Goal: Task Accomplishment & Management: Manage account settings

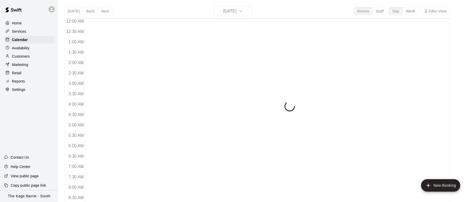
scroll to position [309, 0]
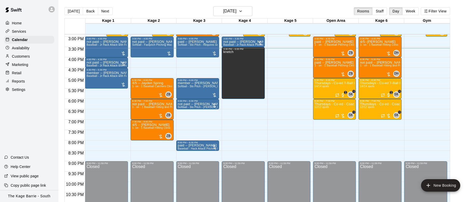
click at [51, 10] on icon at bounding box center [51, 9] width 5 height 5
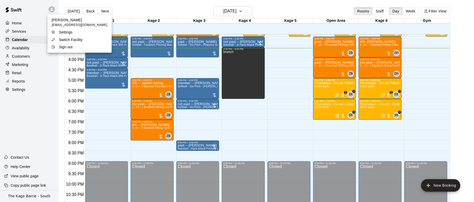
click at [90, 41] on li "Switch Facility" at bounding box center [79, 39] width 64 height 7
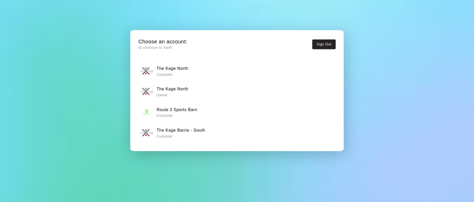
click at [220, 86] on div "The Kage North Owner" at bounding box center [237, 91] width 194 height 13
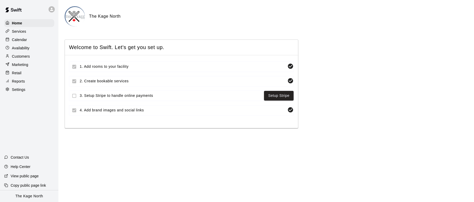
click at [29, 41] on div "Calendar" at bounding box center [29, 40] width 50 height 8
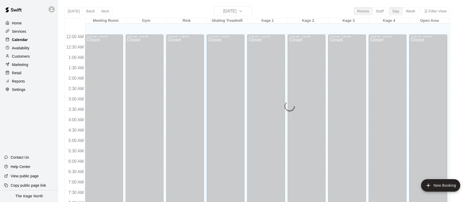
scroll to position [309, 0]
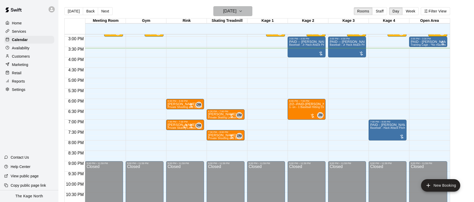
click at [243, 10] on icon "button" at bounding box center [240, 11] width 4 height 6
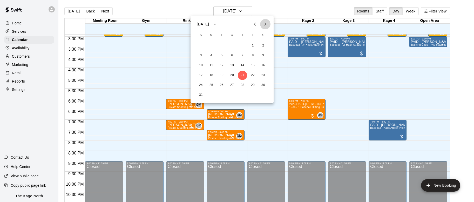
click at [266, 22] on icon "Next month" at bounding box center [265, 24] width 6 height 6
click at [264, 55] on button "13" at bounding box center [262, 55] width 9 height 9
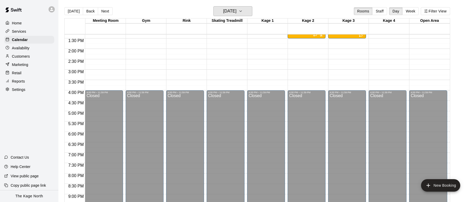
scroll to position [160, 0]
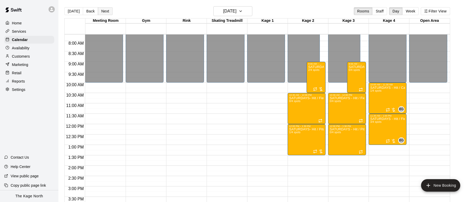
click at [104, 11] on button "Next" at bounding box center [105, 11] width 15 height 8
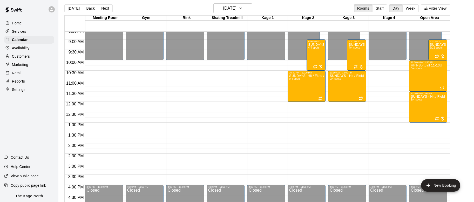
scroll to position [186, 0]
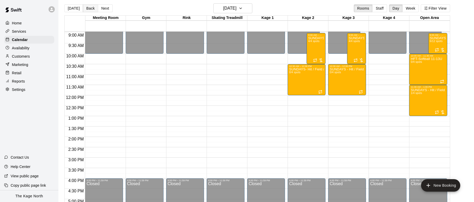
click at [90, 10] on button "Back" at bounding box center [90, 8] width 15 height 8
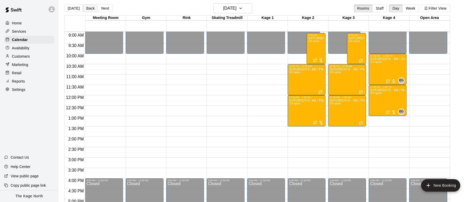
scroll to position [4, 0]
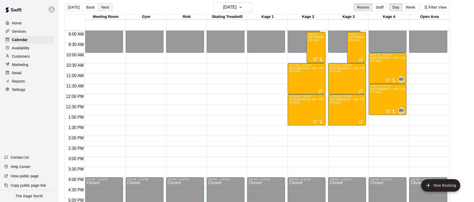
click at [105, 9] on button "Next" at bounding box center [105, 7] width 15 height 8
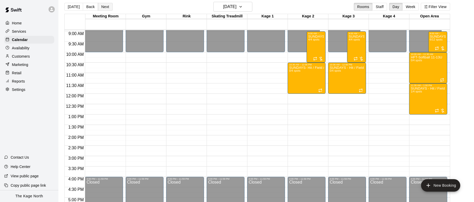
scroll to position [3, 0]
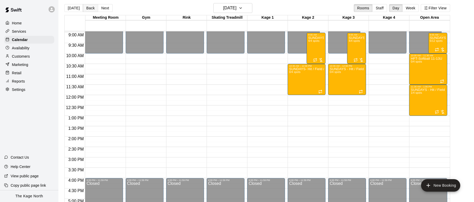
click at [88, 9] on button "Back" at bounding box center [90, 8] width 15 height 8
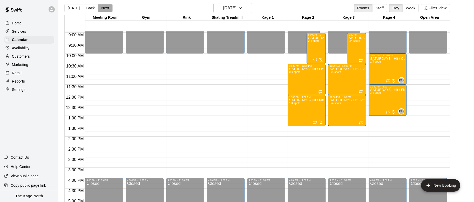
click at [107, 9] on button "Next" at bounding box center [105, 8] width 15 height 8
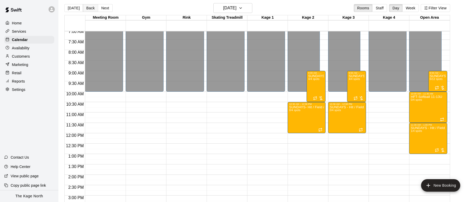
scroll to position [4, 0]
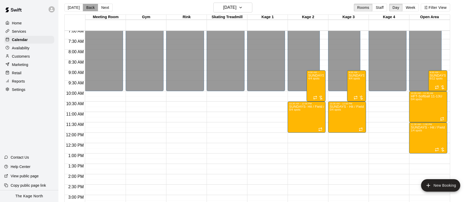
click at [92, 9] on button "Back" at bounding box center [90, 8] width 15 height 8
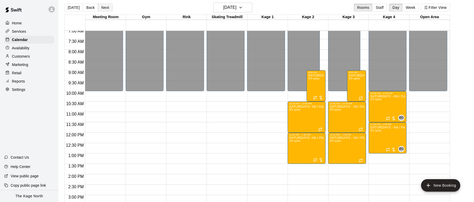
scroll to position [3, 0]
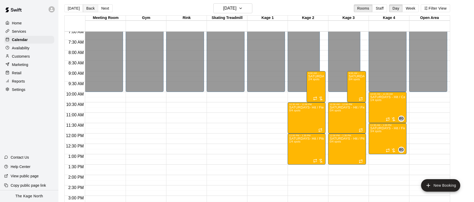
click at [87, 9] on button "Back" at bounding box center [90, 8] width 15 height 8
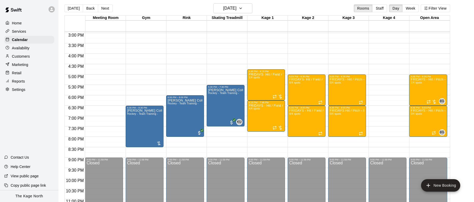
scroll to position [311, 0]
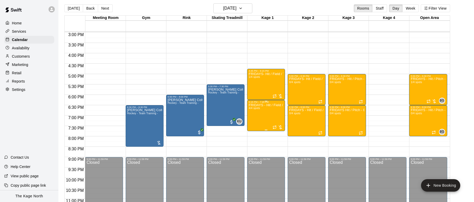
click at [263, 115] on div "FRIDAYS - Hit / Field / Throw - Baseball Program - 7U-9U 4/4 spots" at bounding box center [266, 204] width 35 height 202
click at [255, 119] on img "edit" at bounding box center [254, 121] width 6 height 6
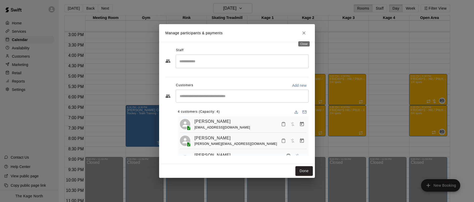
click at [305, 31] on icon "Close" at bounding box center [303, 32] width 5 height 5
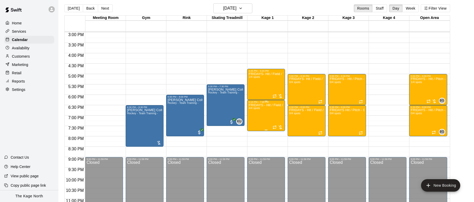
click at [263, 113] on div "FRIDAYS - Hit / Field / Throw - Baseball Program - 7U-9U 4/4 spots" at bounding box center [266, 204] width 35 height 202
click at [254, 110] on icon "edit" at bounding box center [254, 109] width 6 height 6
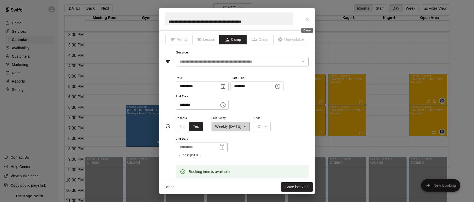
click at [310, 18] on button "Close" at bounding box center [306, 19] width 9 height 9
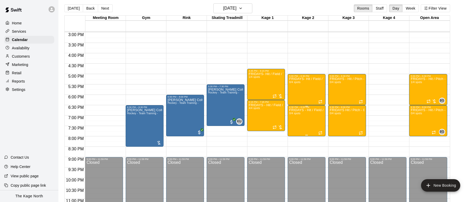
click at [296, 115] on icon "edit" at bounding box center [294, 114] width 6 height 6
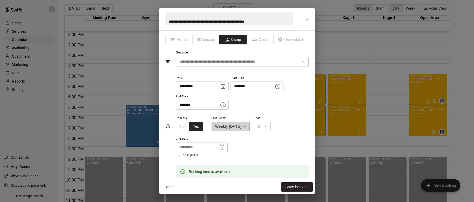
click at [306, 19] on icon "Close" at bounding box center [306, 19] width 5 height 5
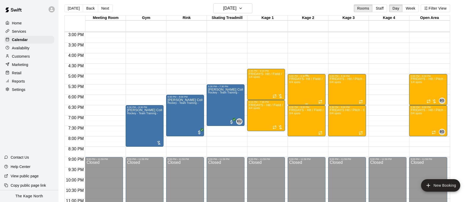
click at [308, 86] on div "FRIDAYS- Hit / Field / Throw - Baseball Program - 12U-13U 0/4 spots" at bounding box center [306, 178] width 35 height 202
click at [295, 85] on icon "edit" at bounding box center [294, 83] width 6 height 6
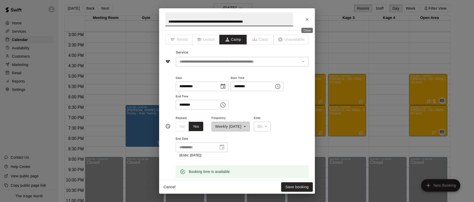
click at [306, 19] on icon "Close" at bounding box center [306, 19] width 3 height 3
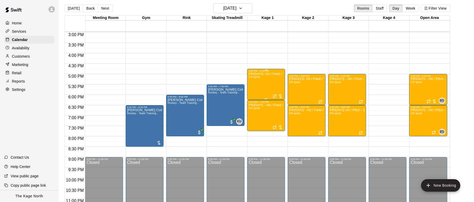
click at [253, 84] on div "FRIDAYS- Hit / Field / Throw - Baseball Program - 7U-9U 1/4 spots" at bounding box center [266, 173] width 35 height 202
click at [253, 87] on img "edit" at bounding box center [254, 90] width 6 height 6
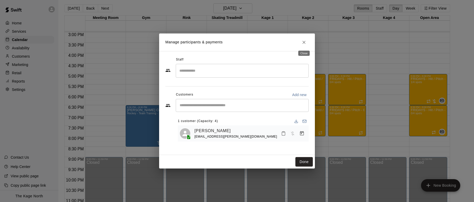
click at [305, 44] on icon "Close" at bounding box center [303, 42] width 5 height 5
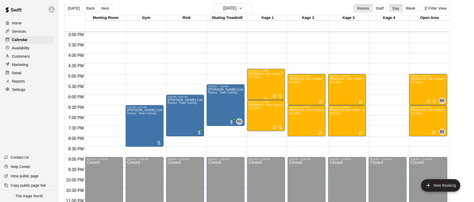
click at [270, 90] on div "FRIDAYS- Hit / Field / Throw - Baseball Program - 7U-9U 1/4 spots" at bounding box center [266, 173] width 35 height 202
click at [255, 78] on icon "edit" at bounding box center [254, 77] width 6 height 6
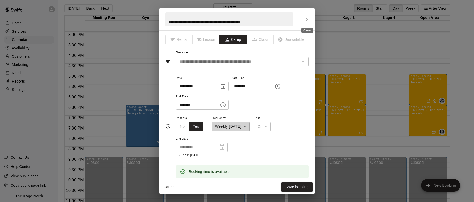
click at [306, 18] on icon "Close" at bounding box center [306, 19] width 5 height 5
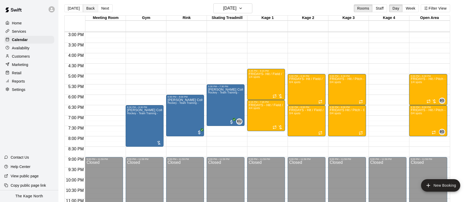
click at [91, 8] on button "Back" at bounding box center [90, 8] width 15 height 8
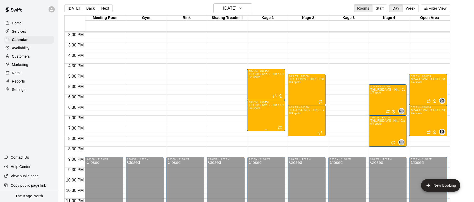
scroll to position [311, 0]
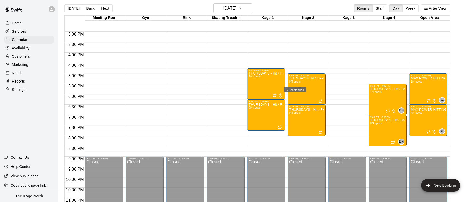
click at [299, 91] on div "0/4 spots filled" at bounding box center [295, 89] width 22 height 5
click at [290, 94] on icon "edit" at bounding box center [289, 92] width 6 height 6
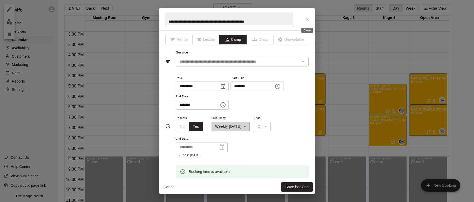
click at [308, 19] on icon "Close" at bounding box center [306, 19] width 5 height 5
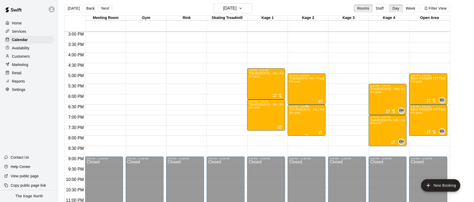
click at [299, 114] on button "edit" at bounding box center [294, 113] width 10 height 10
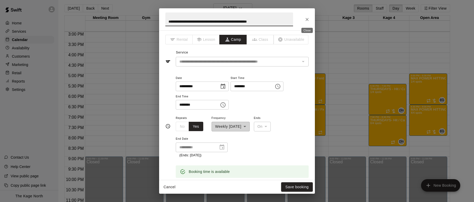
click at [309, 19] on icon "Close" at bounding box center [306, 19] width 5 height 5
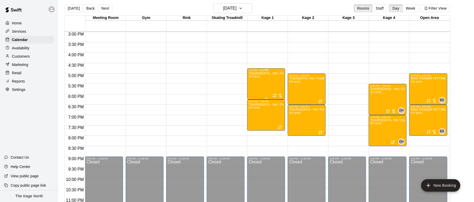
click at [260, 79] on div "THURSDAYS - Hit / Field / Throw - Baseball Program - 7U-9U 2/4 spots" at bounding box center [266, 173] width 35 height 202
click at [251, 76] on icon "edit" at bounding box center [254, 77] width 6 height 6
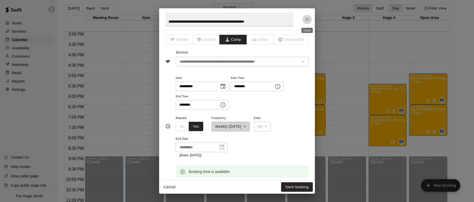
drag, startPoint x: 307, startPoint y: 16, endPoint x: 298, endPoint y: 53, distance: 38.1
click at [307, 16] on button "Close" at bounding box center [306, 19] width 9 height 9
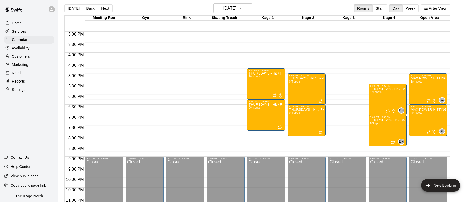
click at [262, 111] on div "THURSDAYS - Hit / Field / Throw - Baseball Program - 7U-9U 0/4 spots" at bounding box center [266, 204] width 35 height 202
click at [254, 106] on icon "edit" at bounding box center [254, 108] width 6 height 6
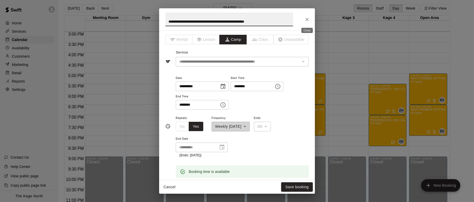
click at [310, 18] on button "Close" at bounding box center [306, 19] width 9 height 9
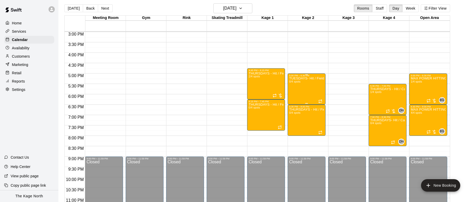
click at [307, 90] on div "TUESDAYS- Hit / Field / Throw - Baseball Program - 10U-12U 0/4 spots" at bounding box center [306, 178] width 35 height 202
click at [295, 105] on icon "delete" at bounding box center [294, 107] width 4 height 5
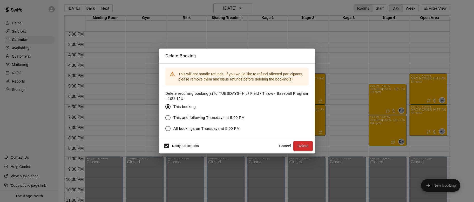
click at [285, 146] on button "Cancel" at bounding box center [285, 146] width 17 height 10
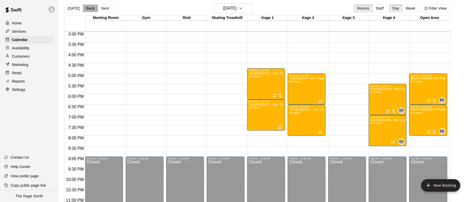
click at [87, 9] on button "Back" at bounding box center [90, 8] width 15 height 8
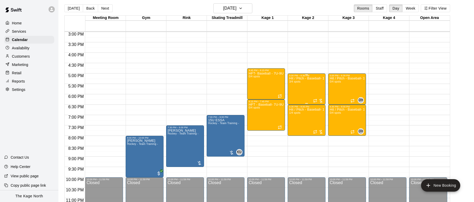
click at [308, 91] on div "Hit / Pitch - Baseball- 10U-11U 3/4 spots" at bounding box center [306, 178] width 35 height 202
click at [295, 82] on icon "edit" at bounding box center [294, 82] width 5 height 5
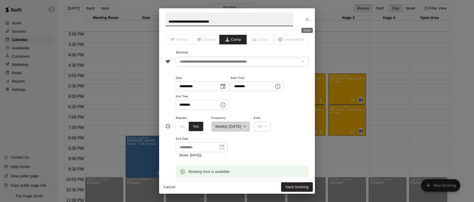
drag, startPoint x: 308, startPoint y: 16, endPoint x: 307, endPoint y: 21, distance: 4.2
click at [308, 17] on icon "Close" at bounding box center [306, 19] width 5 height 5
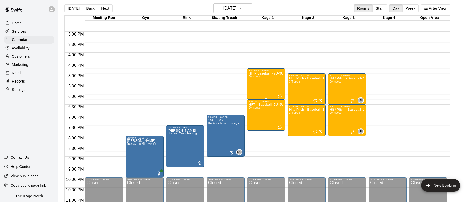
click at [263, 82] on div "HFT- Baseball - 7U-9U 0/4 spots" at bounding box center [266, 173] width 35 height 202
click at [255, 99] on icon "delete" at bounding box center [254, 102] width 6 height 6
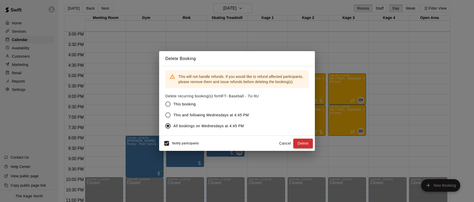
click at [308, 146] on button "Delete" at bounding box center [302, 144] width 19 height 10
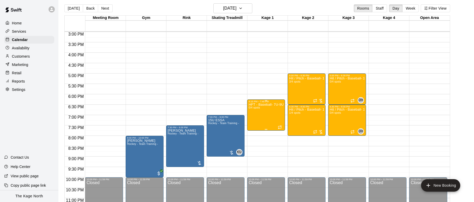
click at [265, 117] on div "HFT - Baseball- 7U-9U 0/4 spots" at bounding box center [266, 204] width 35 height 202
click at [257, 132] on icon "delete" at bounding box center [254, 133] width 6 height 6
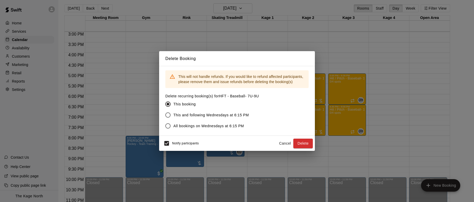
click at [180, 125] on span "All bookings on Wednesdays at 6:15 PM" at bounding box center [208, 125] width 71 height 5
click at [301, 145] on button "Delete" at bounding box center [302, 144] width 19 height 10
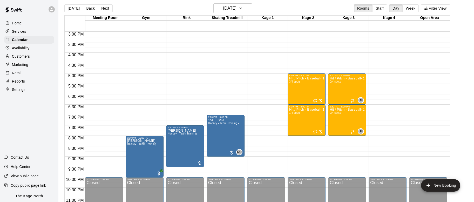
click at [90, 7] on button "Back" at bounding box center [90, 8] width 15 height 8
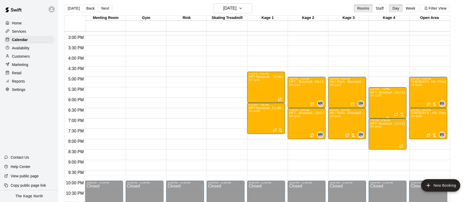
scroll to position [3, 0]
click at [90, 9] on button "Back" at bounding box center [90, 9] width 15 height 8
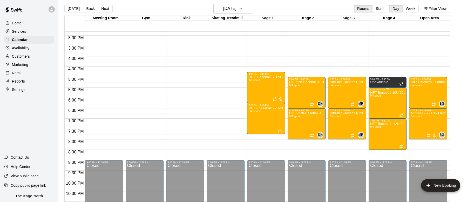
click at [389, 102] on div "HFT-Baseball-10U-12U 0/4 spots" at bounding box center [387, 192] width 35 height 202
click at [376, 121] on icon "delete" at bounding box center [375, 121] width 6 height 6
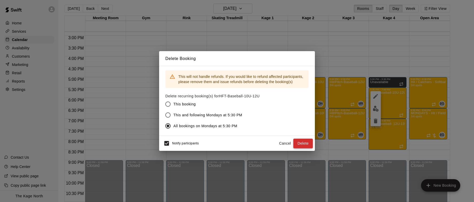
click at [304, 143] on button "Delete" at bounding box center [302, 144] width 19 height 10
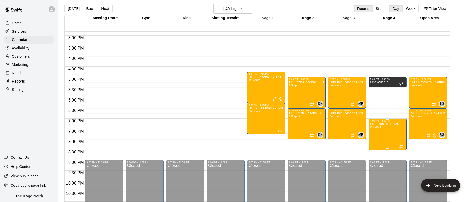
click at [375, 152] on icon "delete" at bounding box center [376, 152] width 4 height 5
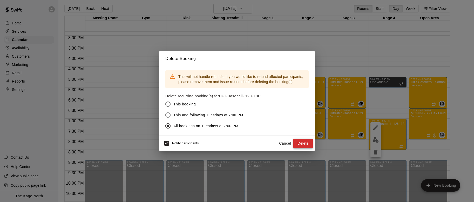
click at [304, 146] on button "Delete" at bounding box center [302, 144] width 19 height 10
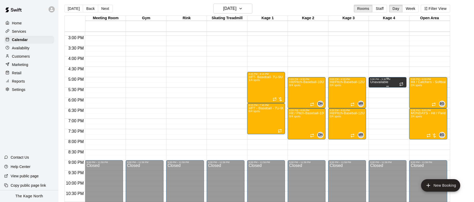
click at [393, 82] on div "Unavailable" at bounding box center [387, 181] width 35 height 202
click at [376, 98] on icon "delete" at bounding box center [376, 98] width 4 height 5
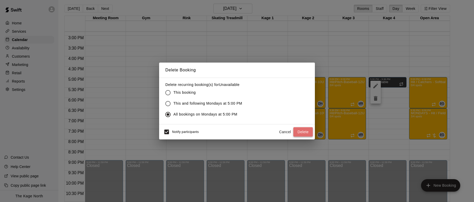
click at [304, 131] on button "Delete" at bounding box center [302, 132] width 19 height 10
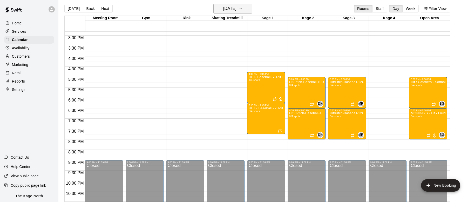
click at [243, 9] on icon "button" at bounding box center [240, 8] width 4 height 6
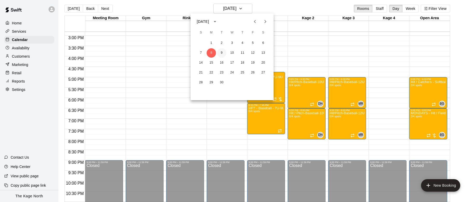
click at [224, 52] on button "9" at bounding box center [221, 52] width 9 height 9
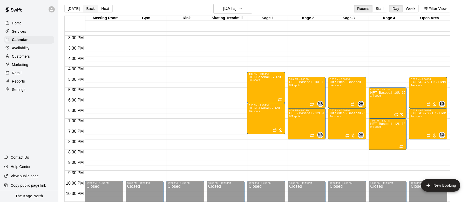
click at [88, 8] on button "Back" at bounding box center [90, 9] width 15 height 8
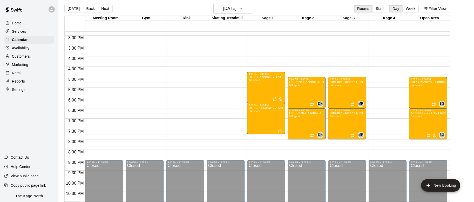
scroll to position [308, 0]
click at [104, 10] on button "Next" at bounding box center [105, 9] width 15 height 8
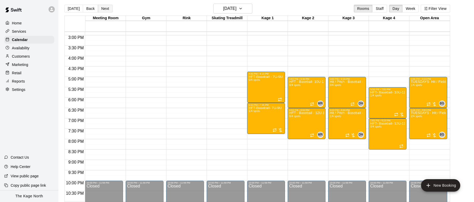
click at [104, 10] on button "Next" at bounding box center [105, 9] width 15 height 8
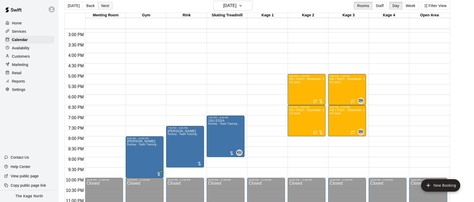
scroll to position [6, 0]
click at [104, 10] on div "Today Back Next Wednesday Sep 10 Rooms Staff Day Week Filter View" at bounding box center [257, 7] width 386 height 12
click at [105, 7] on button "Next" at bounding box center [105, 6] width 15 height 8
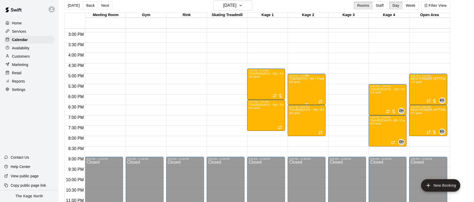
click at [306, 88] on div "TUESDAYS- Hit / Field / Throw - Baseball Program - 10U-12U 0/4 spots" at bounding box center [306, 178] width 35 height 202
click at [296, 82] on icon "edit" at bounding box center [294, 82] width 6 height 6
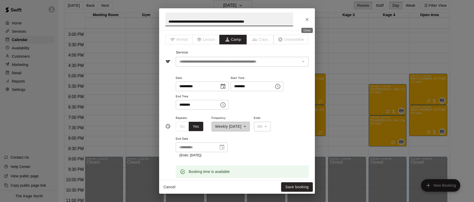
click at [309, 21] on icon "Close" at bounding box center [306, 19] width 5 height 5
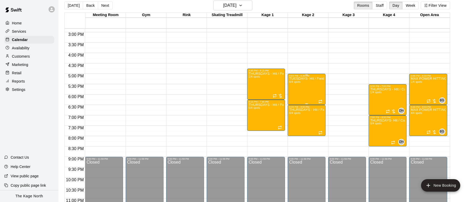
scroll to position [308, 0]
click at [308, 88] on div "TUESDAYS- Hit / Field / Throw - Baseball Program - 10U-12U 0/4 spots" at bounding box center [306, 178] width 35 height 202
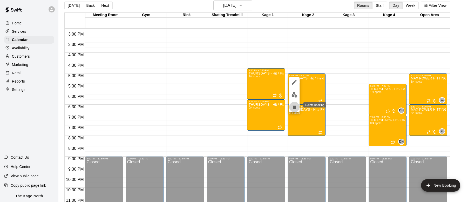
click at [297, 107] on button "delete" at bounding box center [294, 107] width 10 height 10
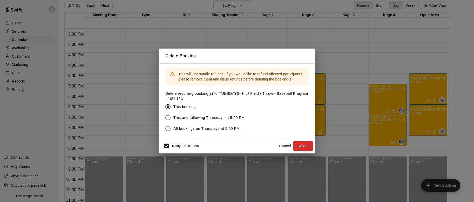
click at [192, 127] on span "All bookings on Thursdays at 5:00 PM" at bounding box center [206, 128] width 66 height 5
click at [300, 146] on button "Delete" at bounding box center [302, 146] width 19 height 10
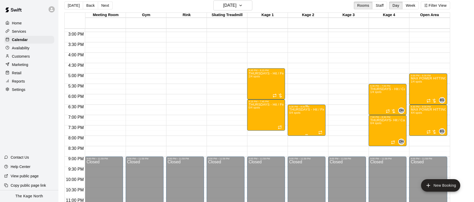
click at [338, 118] on div at bounding box center [237, 101] width 474 height 202
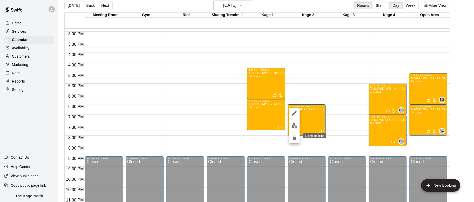
click at [296, 137] on icon "delete" at bounding box center [294, 138] width 6 height 6
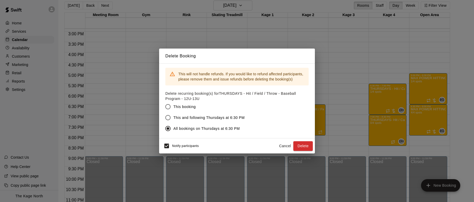
click at [305, 147] on button "Delete" at bounding box center [302, 146] width 19 height 10
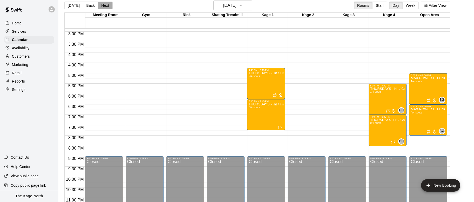
click at [108, 6] on button "Next" at bounding box center [105, 6] width 15 height 8
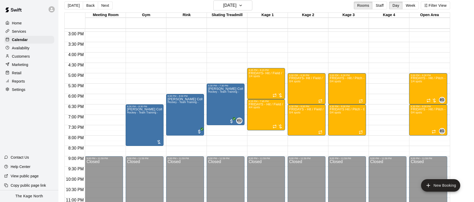
scroll to position [308, 0]
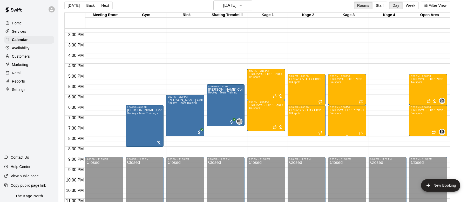
click at [336, 138] on icon "delete" at bounding box center [335, 138] width 4 height 5
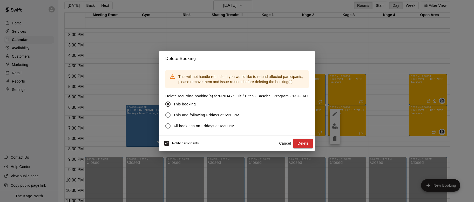
drag, startPoint x: 225, startPoint y: 129, endPoint x: 244, endPoint y: 134, distance: 19.7
click at [225, 128] on span "All bookings on Fridays at 6:30 PM" at bounding box center [203, 125] width 61 height 5
click at [308, 146] on button "Delete" at bounding box center [302, 144] width 19 height 10
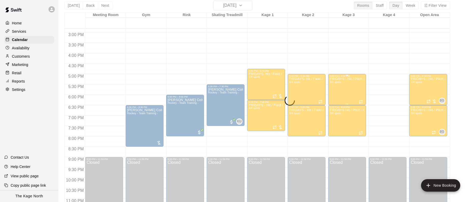
scroll to position [6, 0]
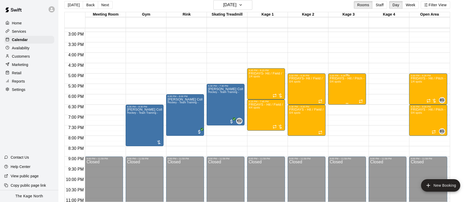
click at [349, 89] on div "FRIDAYS - Hit / Pitch - Baseball Program - 12U-13U 0/4 spots" at bounding box center [347, 178] width 35 height 202
click at [335, 106] on icon "delete" at bounding box center [335, 107] width 4 height 5
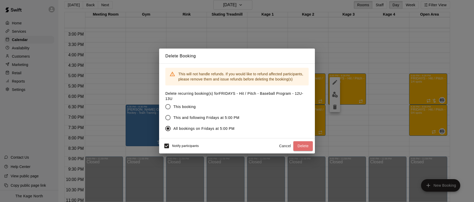
click at [312, 146] on button "Delete" at bounding box center [302, 146] width 19 height 10
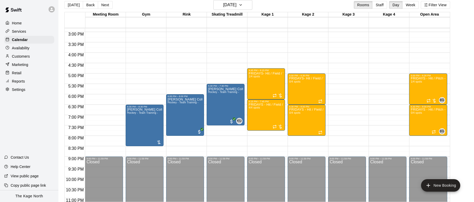
click at [104, 4] on button "Next" at bounding box center [105, 5] width 15 height 8
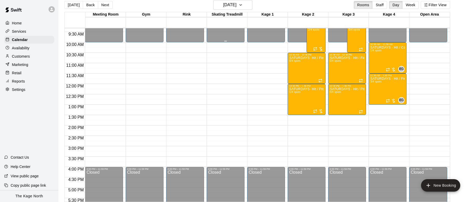
scroll to position [164, 0]
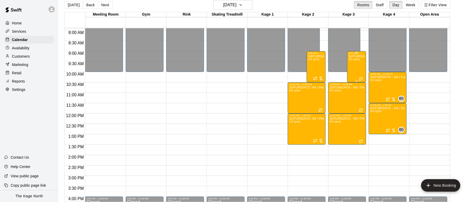
click at [356, 65] on div "SATURDAYS - Hit / Field / Throw - Baseball Program - 10U-12U 0/4 spots" at bounding box center [357, 155] width 16 height 202
click at [354, 85] on icon "delete" at bounding box center [354, 84] width 4 height 5
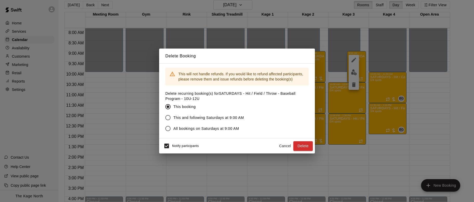
click at [214, 128] on span "All bookings on Saturdays at 9:00 AM" at bounding box center [206, 128] width 66 height 5
click at [303, 145] on button "Delete" at bounding box center [302, 146] width 19 height 10
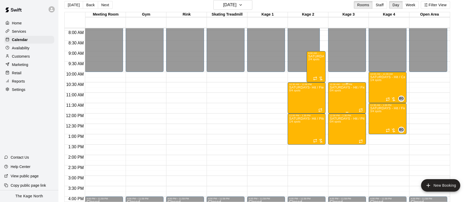
click at [347, 96] on div "SATURDAYS - Hit / Field / Throw - Baseball Program - 10U-12U 0/4 spots" at bounding box center [347, 187] width 35 height 202
click at [336, 113] on icon "delete" at bounding box center [335, 116] width 6 height 6
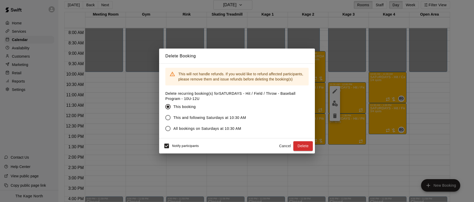
click at [228, 130] on span "All bookings on Saturdays at 10:30 AM" at bounding box center [207, 128] width 68 height 5
click at [305, 146] on button "Delete" at bounding box center [302, 146] width 19 height 10
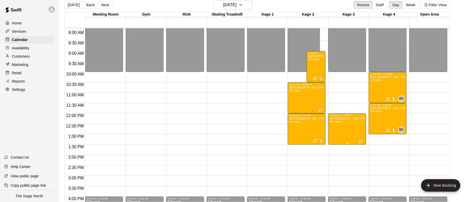
click at [335, 147] on icon "delete" at bounding box center [335, 147] width 4 height 5
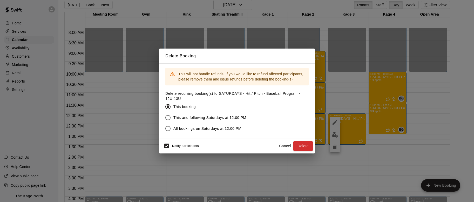
click at [176, 130] on span "All bookings on Saturdays at 12:00 PM" at bounding box center [207, 128] width 68 height 5
click at [304, 146] on button "Delete" at bounding box center [302, 146] width 19 height 10
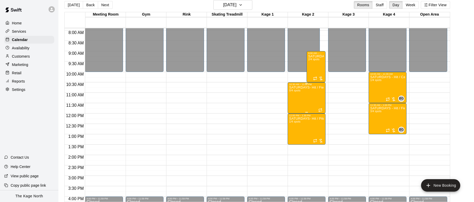
click at [304, 95] on div "SATURDAYS- Hit / Field / Throw - Baseball Program - 12U-13U 0/4 spots" at bounding box center [306, 187] width 35 height 202
click at [296, 90] on icon "edit" at bounding box center [294, 91] width 6 height 6
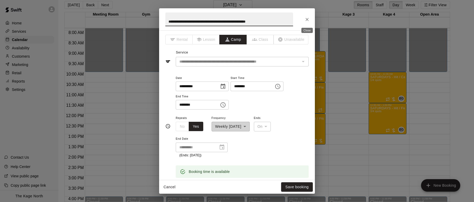
click at [306, 18] on icon "Close" at bounding box center [306, 19] width 5 height 5
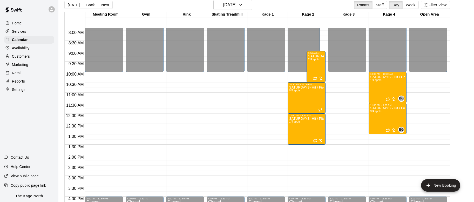
click at [24, 29] on p "Services" at bounding box center [19, 31] width 14 height 5
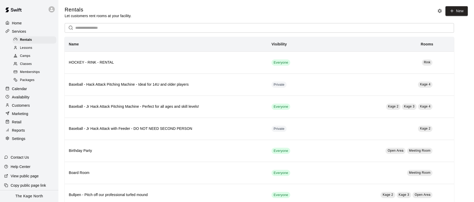
click at [32, 47] on span "Lessons" at bounding box center [26, 47] width 12 height 5
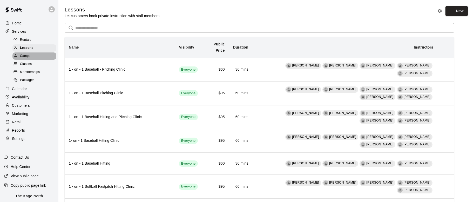
click at [33, 54] on div "Camps" at bounding box center [34, 55] width 44 height 7
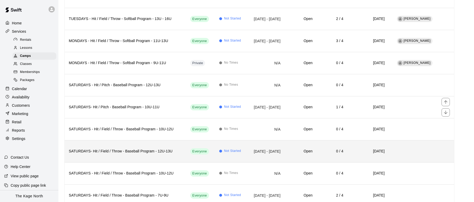
scroll to position [425, 0]
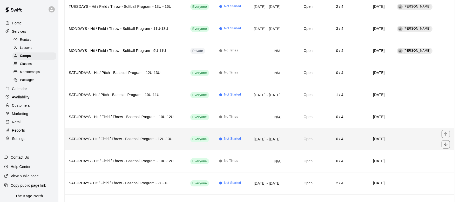
click at [143, 139] on h6 "SATURDAYS- Hit / Field / Throw - Baseball Program - 12U-13U" at bounding box center [125, 139] width 113 height 6
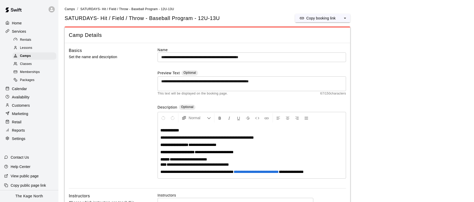
click at [269, 57] on input "**********" at bounding box center [252, 57] width 188 height 10
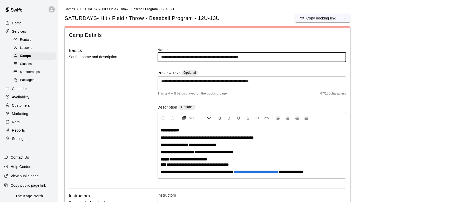
type input "**********"
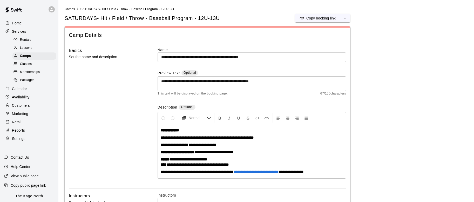
click at [285, 135] on p "**********" at bounding box center [251, 137] width 183 height 5
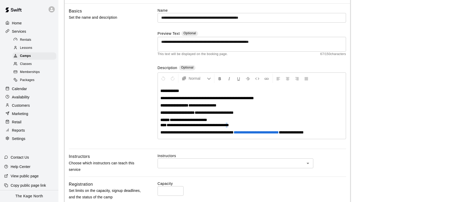
click at [229, 125] on span "**********" at bounding box center [198, 125] width 62 height 4
click at [182, 125] on span "**********" at bounding box center [198, 125] width 62 height 4
click at [229, 125] on span "**********" at bounding box center [198, 125] width 62 height 4
click at [267, 113] on p "**********" at bounding box center [251, 112] width 183 height 5
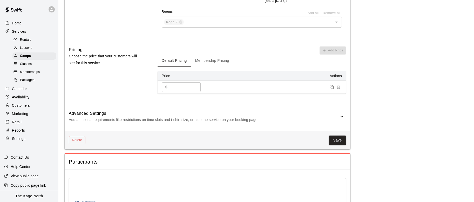
scroll to position [417, 0]
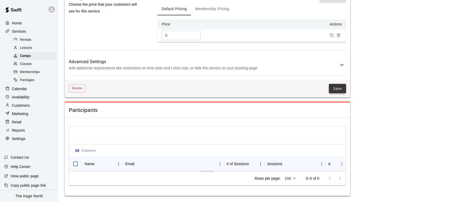
click at [338, 90] on button "Save" at bounding box center [337, 89] width 17 height 10
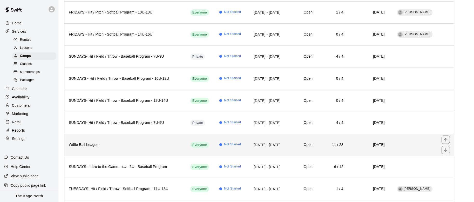
scroll to position [220, 0]
click at [141, 99] on h6 "SUNDAYS- Hit / Field / Throw - Baseball Program - 12U-14U" at bounding box center [125, 101] width 113 height 6
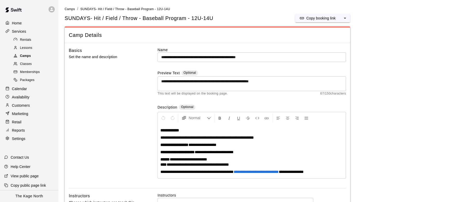
click at [36, 54] on div "Camps" at bounding box center [34, 55] width 44 height 7
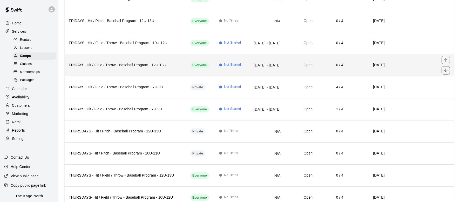
scroll to position [631, 0]
click at [146, 67] on h6 "FRIDAYS- Hit / Field / Throw - Baseball Program - 12U-13U" at bounding box center [125, 66] width 113 height 6
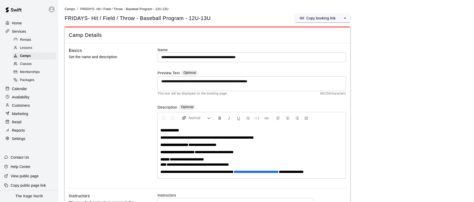
click at [263, 58] on input "**********" at bounding box center [252, 57] width 188 height 10
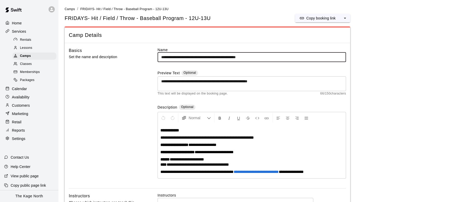
type input "**********"
click at [185, 164] on span "**********" at bounding box center [198, 164] width 62 height 4
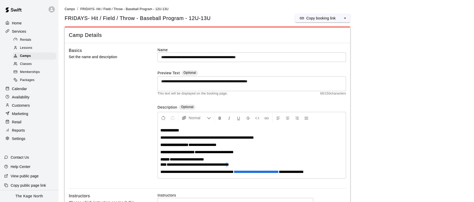
click at [229, 166] on span "**********" at bounding box center [198, 164] width 62 height 4
click at [276, 159] on p "**********" at bounding box center [251, 162] width 183 height 10
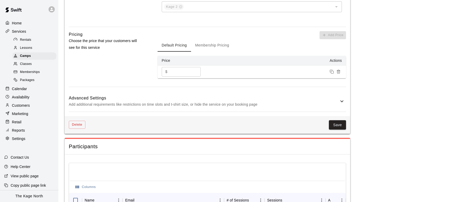
scroll to position [379, 0]
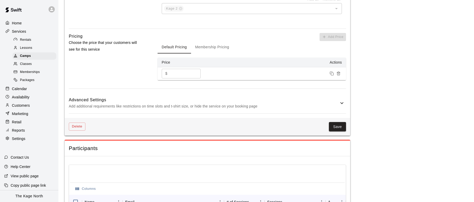
click at [242, 105] on p "Add additional requirements like restrictions on time slots and t-shirt size, o…" at bounding box center [204, 106] width 270 height 6
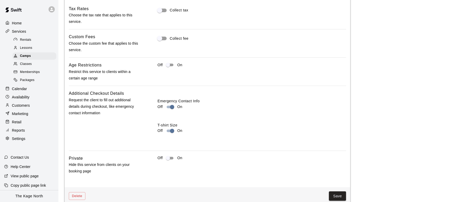
scroll to position [454, 0]
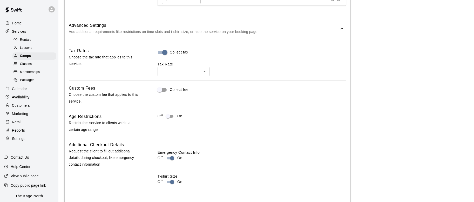
click at [176, 91] on li "HST ( 13 %)" at bounding box center [184, 91] width 52 height 9
type input "***"
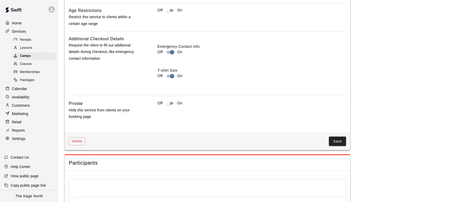
scroll to position [612, 0]
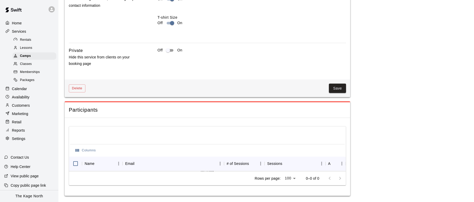
click at [340, 88] on button "Save" at bounding box center [337, 89] width 17 height 10
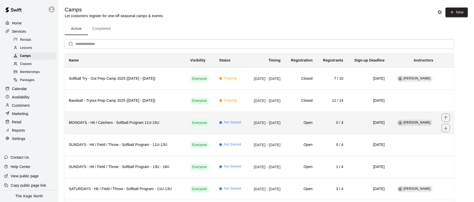
click at [164, 118] on th "MONDAYS - Hit / Catchers - Softball Program 11U-15U" at bounding box center [125, 123] width 121 height 22
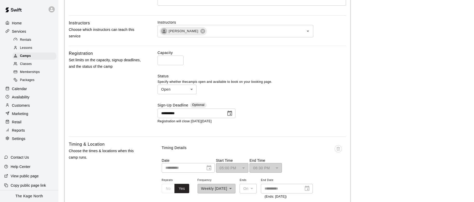
scroll to position [427, 0]
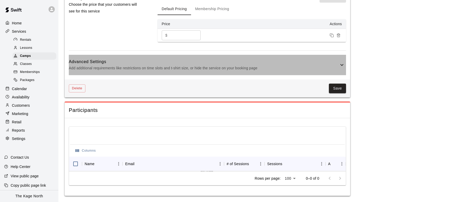
click at [340, 64] on icon at bounding box center [342, 65] width 6 height 6
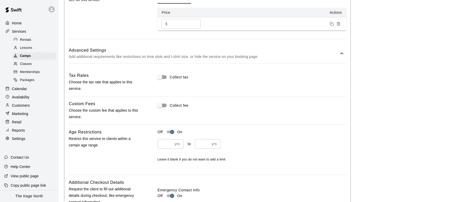
scroll to position [507, 0]
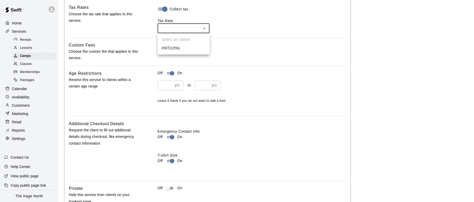
click at [180, 46] on li "HST ( 13 %)" at bounding box center [184, 48] width 52 height 9
type input "***"
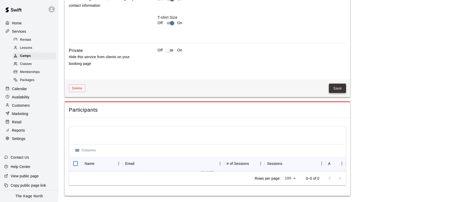
click at [344, 88] on button "Save" at bounding box center [337, 89] width 17 height 10
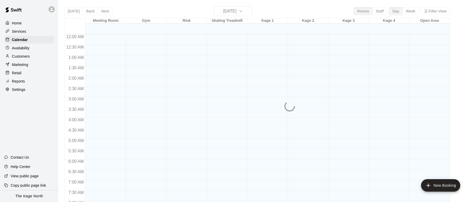
scroll to position [309, 0]
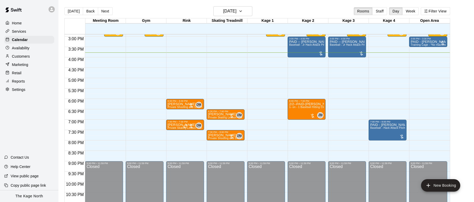
click at [17, 30] on p "Services" at bounding box center [19, 31] width 14 height 5
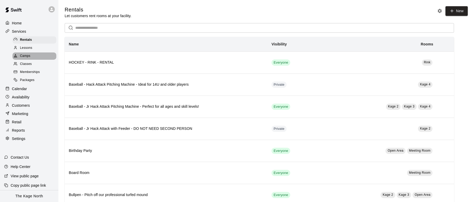
click at [35, 56] on div "Camps" at bounding box center [34, 55] width 44 height 7
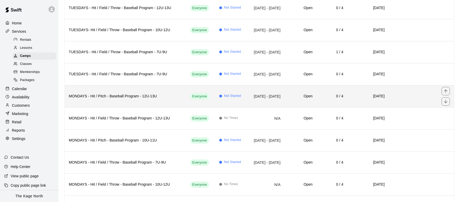
scroll to position [1172, 0]
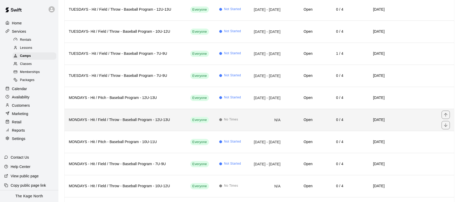
click at [140, 117] on h6 "MONDAYS - Hit / Field / Throw - Baseball Program - 12U-13U" at bounding box center [125, 120] width 113 height 6
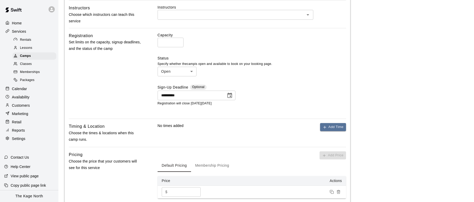
scroll to position [345, 0]
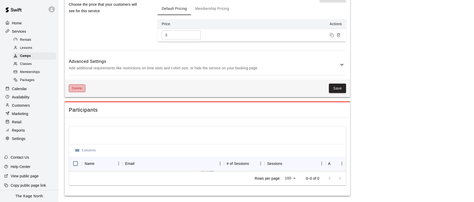
click at [80, 89] on button "Delete" at bounding box center [77, 88] width 17 height 8
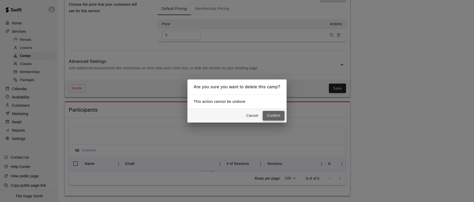
click at [279, 117] on button "Confirm" at bounding box center [274, 116] width 22 height 10
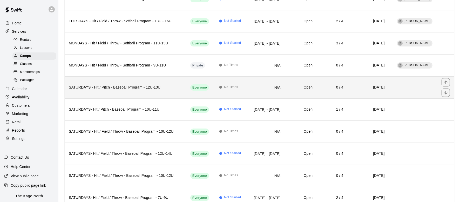
scroll to position [411, 0]
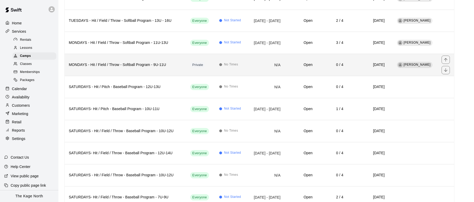
click at [158, 65] on h6 "MONDAYS - Hit / Field / Throw - Softball Program - 9U-11U" at bounding box center [125, 65] width 113 height 6
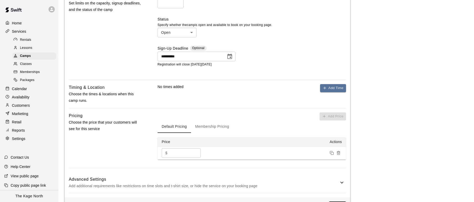
scroll to position [355, 0]
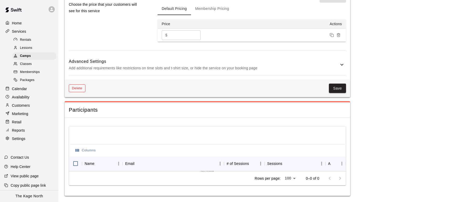
click at [79, 87] on button "Delete" at bounding box center [77, 88] width 17 height 8
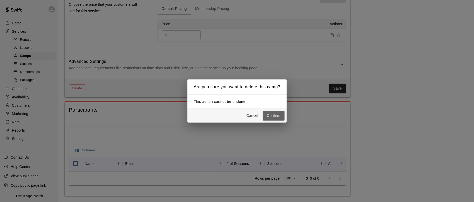
click at [278, 115] on button "Confirm" at bounding box center [274, 116] width 22 height 10
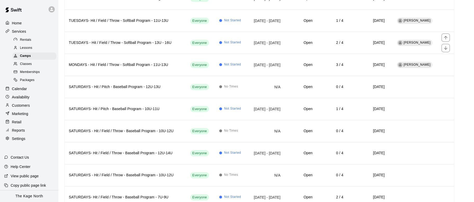
scroll to position [390, 0]
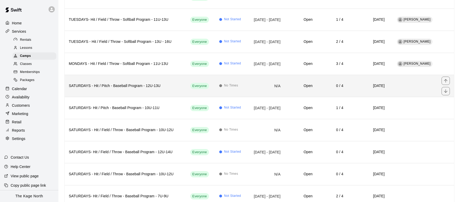
click at [132, 85] on h6 "SATURDAYS - Hit / Pitch - Baseball Program - 12U-13U" at bounding box center [125, 86] width 113 height 6
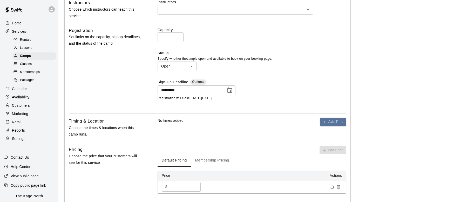
scroll to position [345, 0]
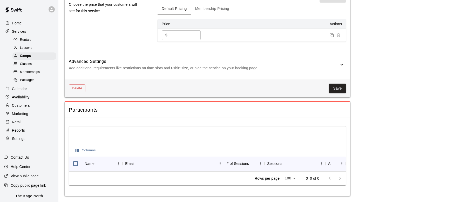
click at [86, 85] on div "Save" at bounding box center [215, 89] width 261 height 10
click at [79, 87] on button "Delete" at bounding box center [77, 88] width 17 height 8
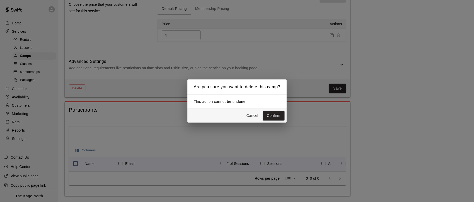
click at [273, 116] on button "Confirm" at bounding box center [274, 116] width 22 height 10
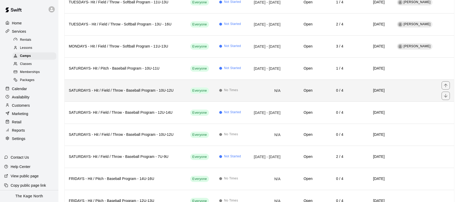
scroll to position [424, 0]
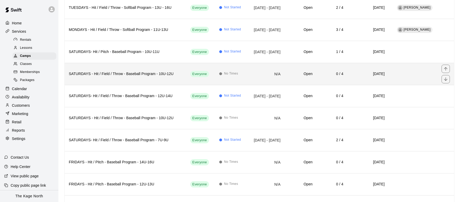
click at [138, 76] on h6 "SATURDAYS - Hit / Field / Throw - Baseball Program - 10U-12U" at bounding box center [125, 74] width 113 height 6
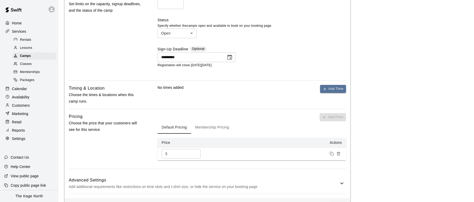
scroll to position [345, 0]
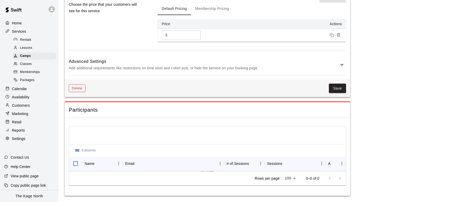
click at [80, 90] on button "Delete" at bounding box center [77, 88] width 17 height 8
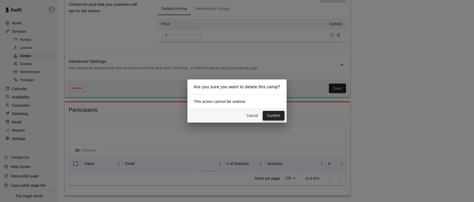
click at [271, 117] on button "Confirm" at bounding box center [274, 116] width 22 height 10
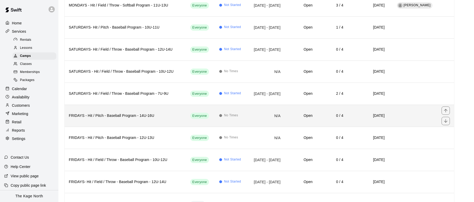
scroll to position [454, 0]
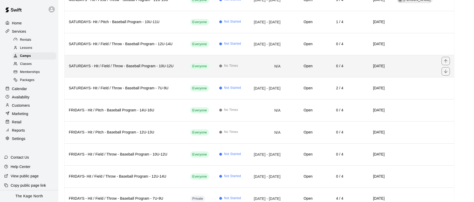
click at [142, 68] on h6 "SATURDAYS - Hit / Field / Throw - Baseball Program - 10U-12U" at bounding box center [125, 66] width 113 height 6
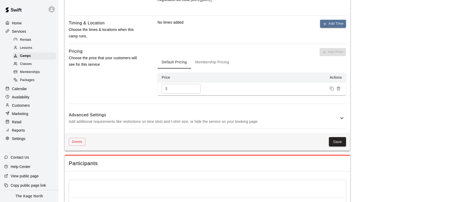
scroll to position [345, 0]
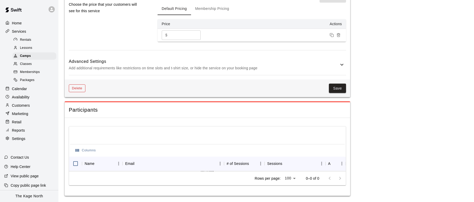
click at [78, 90] on button "Delete" at bounding box center [77, 88] width 17 height 8
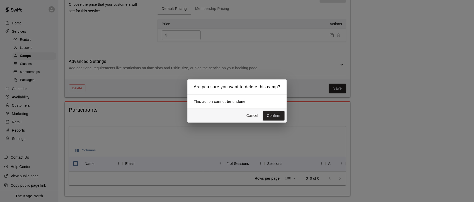
drag, startPoint x: 277, startPoint y: 117, endPoint x: 263, endPoint y: 114, distance: 13.9
click at [277, 117] on button "Confirm" at bounding box center [274, 116] width 22 height 10
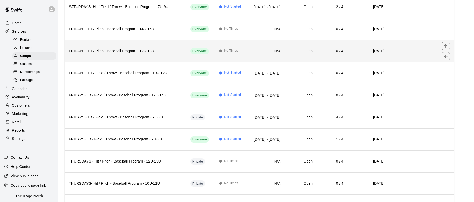
scroll to position [518, 0]
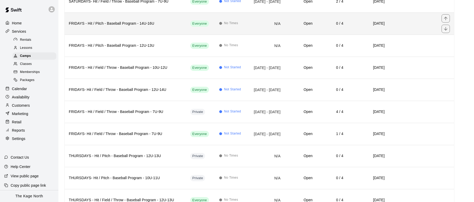
click at [160, 28] on th "FRIDAYS - Hit / Pitch - Baseball Program - 14U-16U" at bounding box center [125, 23] width 121 height 22
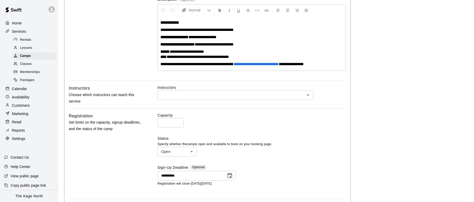
scroll to position [345, 0]
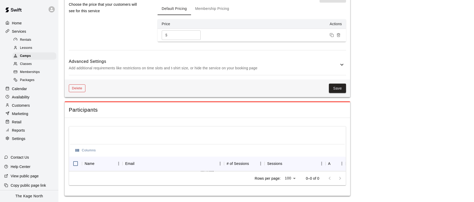
click at [78, 88] on button "Delete" at bounding box center [77, 88] width 17 height 8
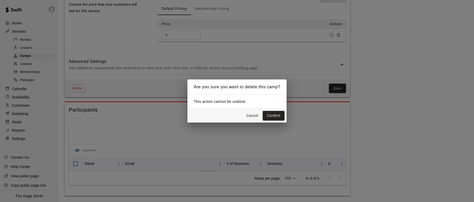
click at [271, 117] on button "Confirm" at bounding box center [274, 116] width 22 height 10
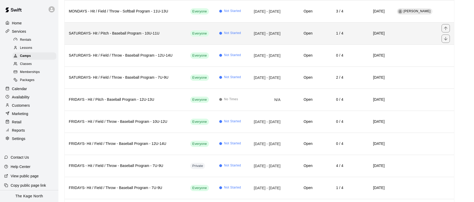
scroll to position [474, 0]
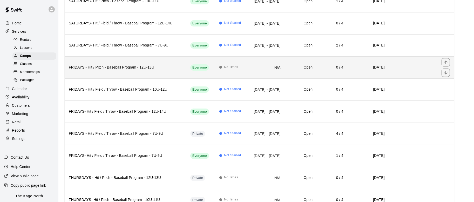
click at [162, 66] on h6 "FRIDAYS - Hit / Pitch - Baseball Program - 12U-13U" at bounding box center [125, 68] width 113 height 6
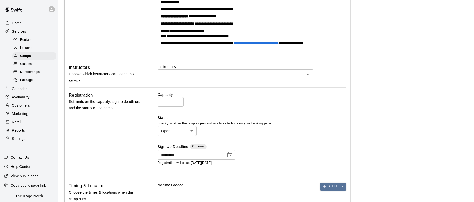
scroll to position [345, 0]
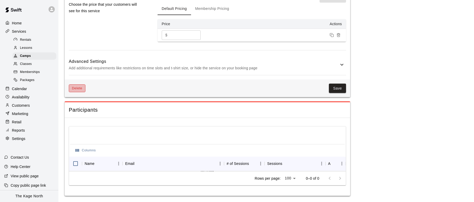
click at [78, 90] on button "Delete" at bounding box center [77, 88] width 17 height 8
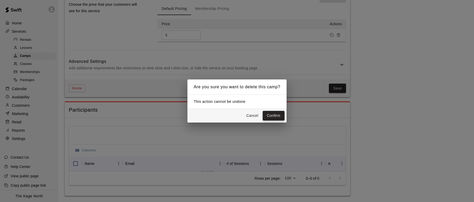
click at [271, 112] on button "Confirm" at bounding box center [274, 116] width 22 height 10
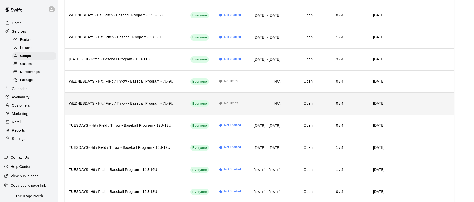
scroll to position [826, 0]
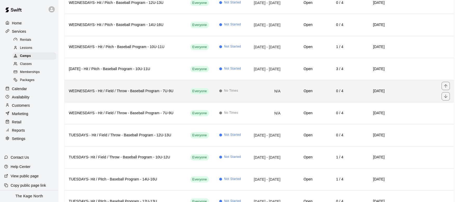
click at [124, 89] on h6 "WEDNESDAYS - Hit / Field / Throw - Baseball Program - 7U-9U" at bounding box center [125, 91] width 113 height 6
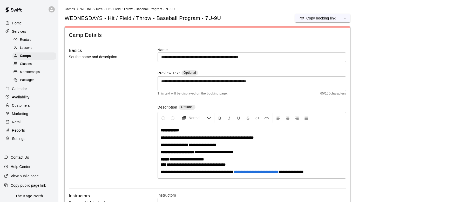
scroll to position [345, 0]
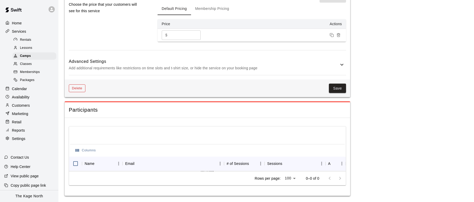
click at [74, 86] on button "Delete" at bounding box center [77, 88] width 17 height 8
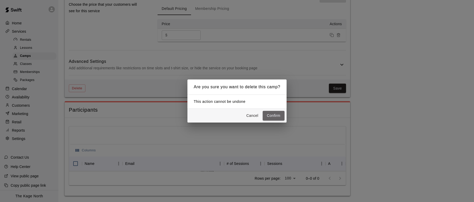
click at [275, 117] on button "Confirm" at bounding box center [274, 116] width 22 height 10
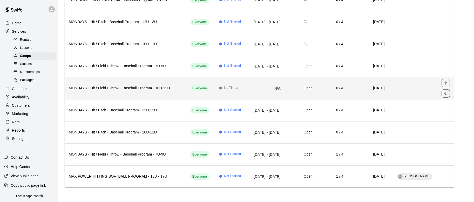
scroll to position [1093, 0]
click at [134, 85] on h6 "MONDAYS - Hit / Field / Throw - Baseball Program - 10U-12U" at bounding box center [125, 88] width 113 height 6
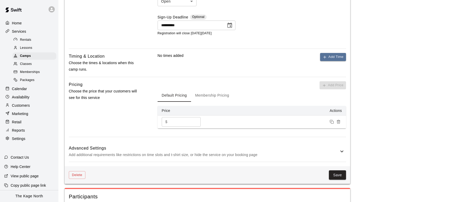
scroll to position [345, 0]
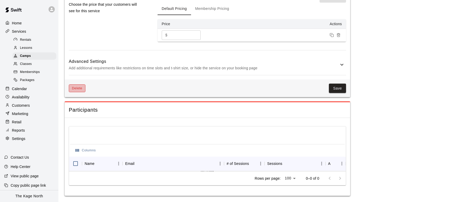
click at [79, 87] on button "Delete" at bounding box center [77, 88] width 17 height 8
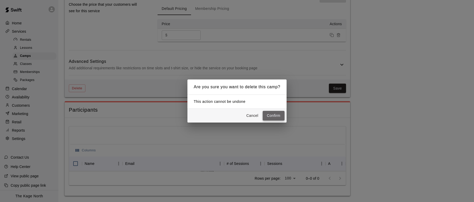
click at [274, 114] on button "Confirm" at bounding box center [274, 116] width 22 height 10
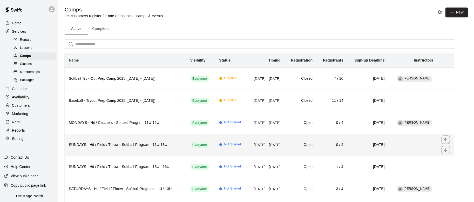
click at [247, 141] on td "Sep 14, 2025 - Oct 26, 2025" at bounding box center [265, 145] width 37 height 22
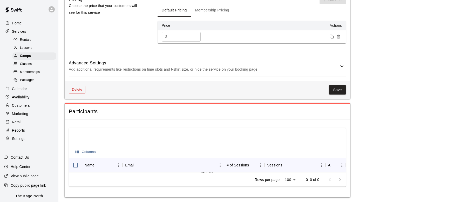
scroll to position [425, 0]
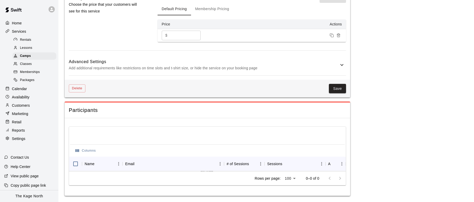
click at [55, 9] on div at bounding box center [52, 9] width 11 height 10
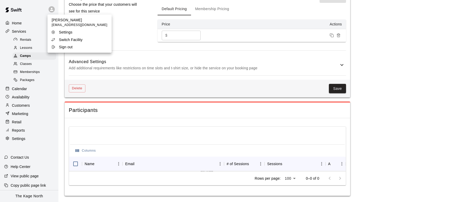
click at [77, 36] on li "Switch Facility" at bounding box center [79, 39] width 64 height 7
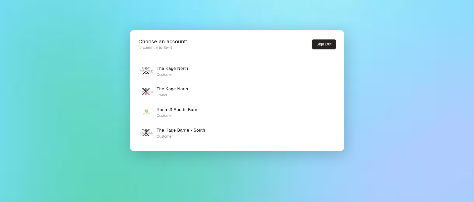
scroll to position [17, 0]
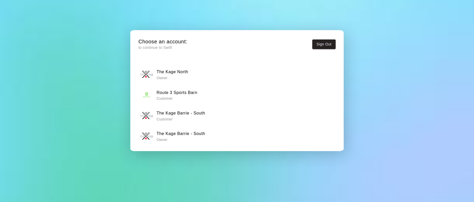
click at [185, 133] on h6 "The Kage Barrie - South" at bounding box center [180, 133] width 49 height 7
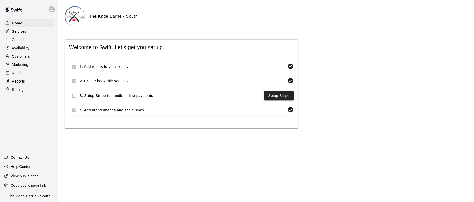
click at [27, 38] on div "Calendar" at bounding box center [29, 40] width 50 height 8
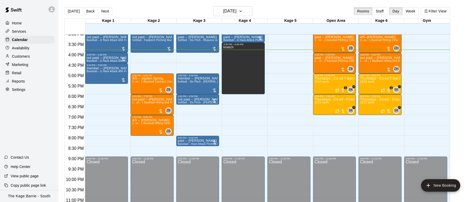
scroll to position [315, 0]
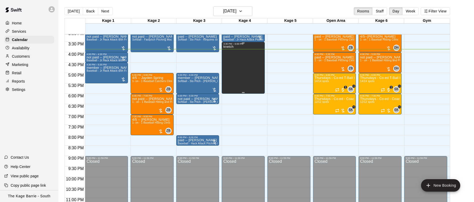
click at [234, 60] on div "knetch" at bounding box center [243, 146] width 40 height 202
click at [228, 52] on icon "edit" at bounding box center [228, 50] width 5 height 5
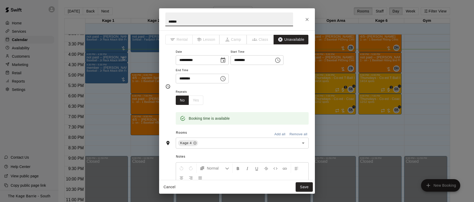
click at [198, 22] on input "******" at bounding box center [229, 19] width 128 height 14
type input "******"
click at [310, 20] on button "Close" at bounding box center [306, 19] width 9 height 9
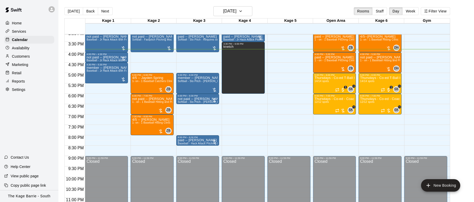
click at [107, 11] on button "Next" at bounding box center [105, 11] width 15 height 8
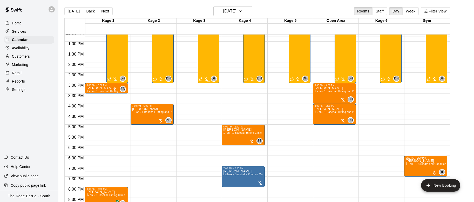
scroll to position [264, 0]
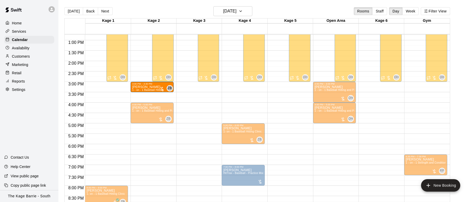
drag, startPoint x: 98, startPoint y: 88, endPoint x: 176, endPoint y: 90, distance: 77.6
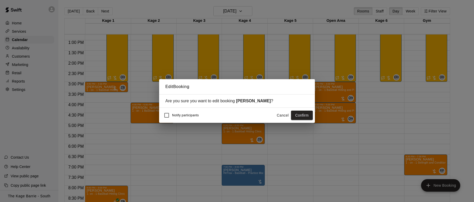
click at [303, 116] on button "Confirm" at bounding box center [302, 116] width 22 height 10
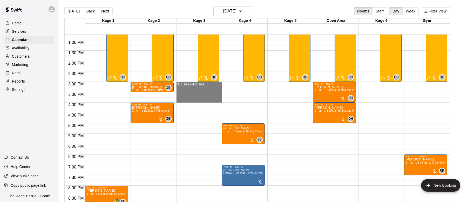
drag, startPoint x: 193, startPoint y: 82, endPoint x: 196, endPoint y: 102, distance: 19.7
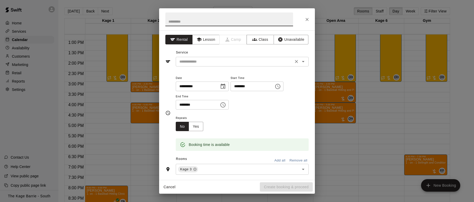
click at [249, 62] on input "text" at bounding box center [234, 61] width 114 height 6
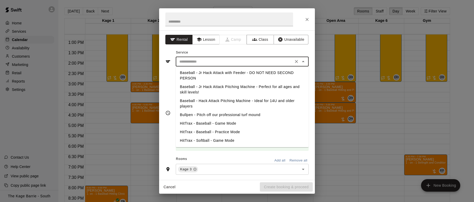
scroll to position [91, 0]
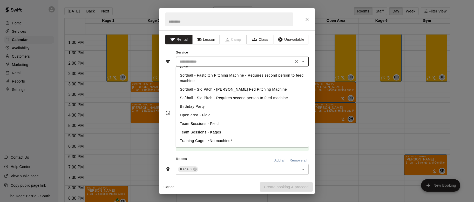
click at [228, 76] on li "Softball - Fastpitch Pitching Machine - Requires second person to feed machine" at bounding box center [242, 78] width 133 height 14
type input "**********"
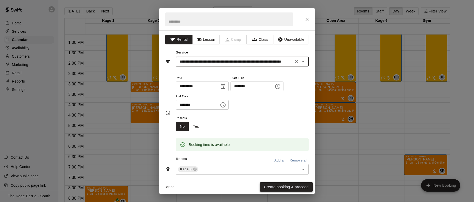
click at [289, 188] on button "Create booking & proceed" at bounding box center [286, 187] width 53 height 10
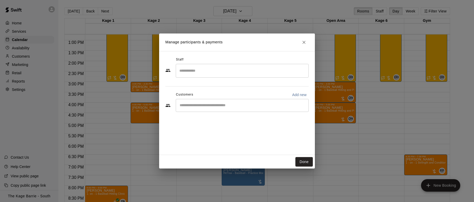
click at [201, 104] on input "Start typing to search customers..." at bounding box center [242, 105] width 128 height 5
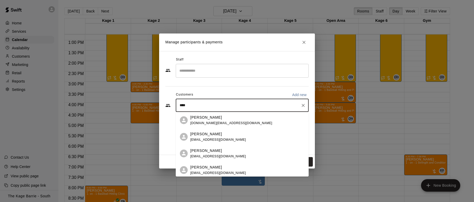
type input "*****"
click at [218, 119] on div "julie benson ju.be@me.com" at bounding box center [247, 120] width 114 height 11
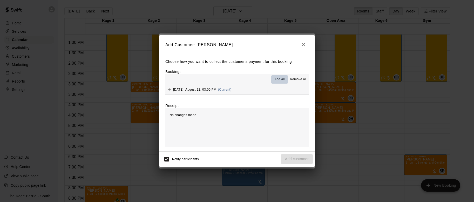
drag, startPoint x: 280, startPoint y: 80, endPoint x: 285, endPoint y: 96, distance: 16.3
click at [280, 80] on span "Add all" at bounding box center [279, 79] width 10 height 5
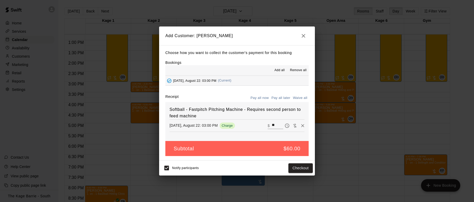
drag, startPoint x: 281, startPoint y: 95, endPoint x: 283, endPoint y: 98, distance: 4.0
click at [281, 95] on button "Pay all later" at bounding box center [281, 98] width 22 height 8
click at [302, 169] on button "Add customer" at bounding box center [297, 168] width 32 height 10
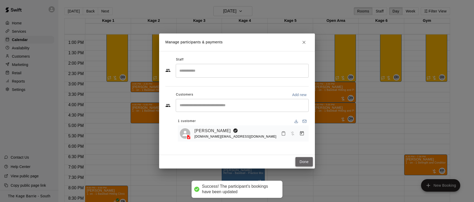
click at [308, 163] on button "Done" at bounding box center [303, 162] width 17 height 10
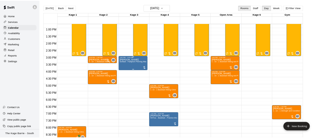
scroll to position [264, 0]
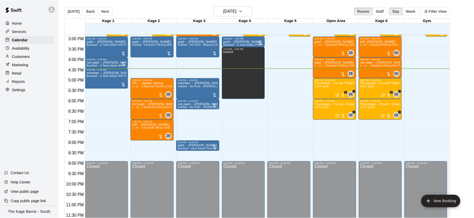
scroll to position [309, 0]
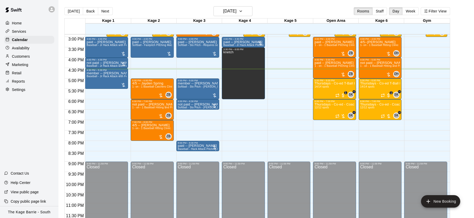
click at [30, 30] on div "Services" at bounding box center [29, 32] width 50 height 8
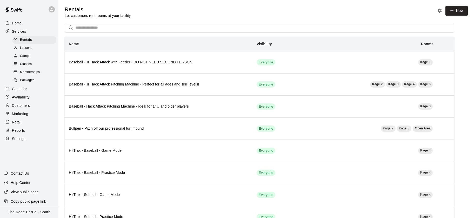
scroll to position [1, 0]
click at [26, 45] on span "Lessons" at bounding box center [26, 47] width 12 height 5
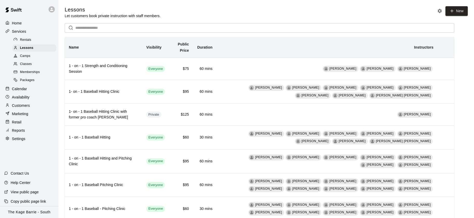
click at [25, 137] on p "Settings" at bounding box center [18, 138] width 13 height 5
select select "**"
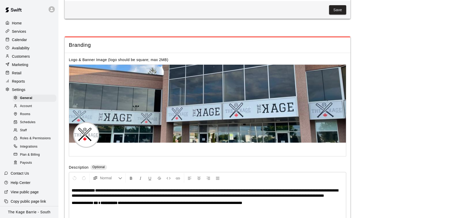
scroll to position [958, 0]
click at [26, 128] on span "Staff" at bounding box center [23, 130] width 7 height 5
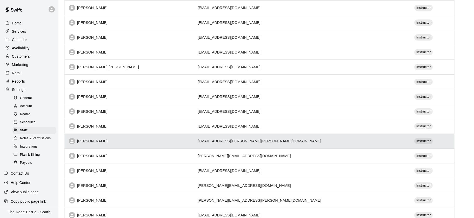
scroll to position [83, 0]
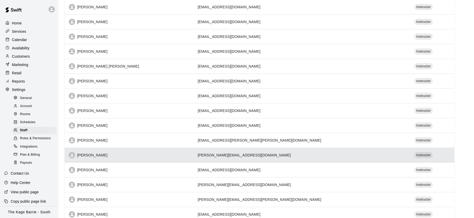
click at [144, 137] on div "Dan Miller" at bounding box center [129, 155] width 120 height 6
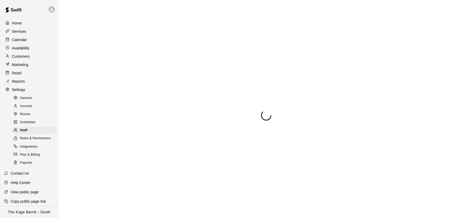
select select "**"
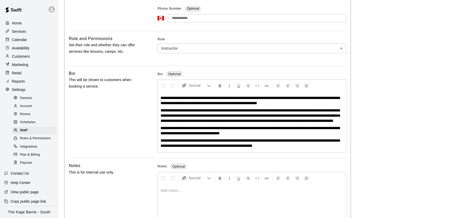
scroll to position [112, 0]
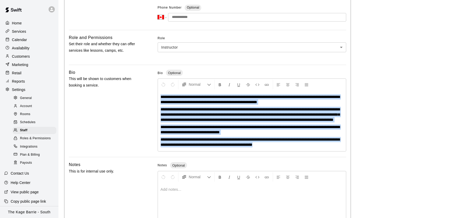
drag, startPoint x: 308, startPoint y: 151, endPoint x: 154, endPoint y: 97, distance: 162.8
click at [154, 97] on div "**********" at bounding box center [207, 111] width 277 height 84
copy div "**********"
click at [24, 129] on span "Staff" at bounding box center [24, 130] width 8 height 5
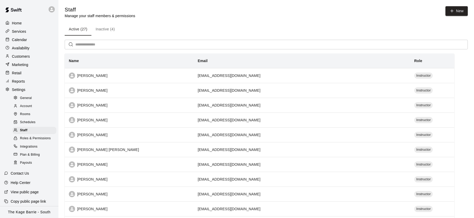
click at [107, 44] on input "text" at bounding box center [271, 45] width 392 height 10
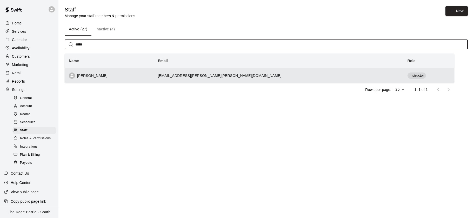
type input "*****"
click at [149, 77] on div "Chris Boyle" at bounding box center [109, 75] width 81 height 6
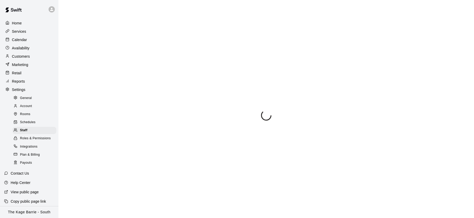
select select "**"
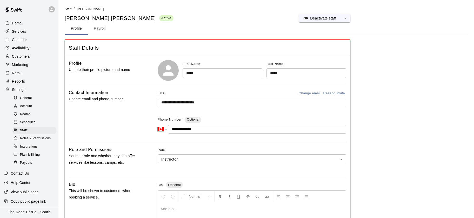
click at [52, 11] on icon at bounding box center [51, 9] width 5 height 5
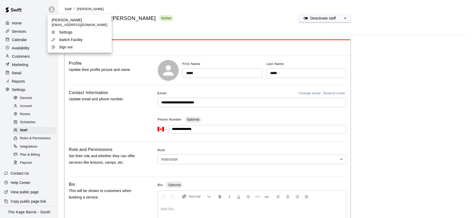
click at [84, 40] on div "Switch Facility" at bounding box center [68, 39] width 34 height 5
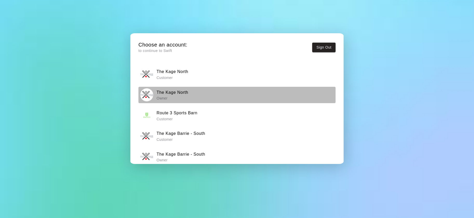
click at [187, 94] on h6 "The Kage North" at bounding box center [172, 92] width 32 height 7
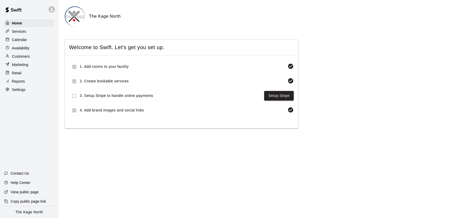
click at [29, 87] on div "Settings" at bounding box center [29, 90] width 50 height 8
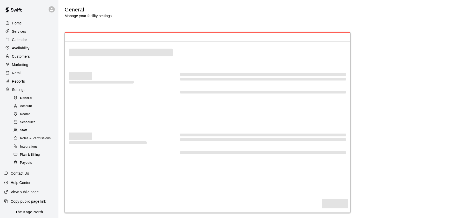
select select "**"
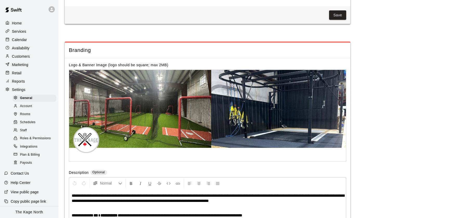
scroll to position [1051, 0]
click at [37, 128] on div "Staff" at bounding box center [34, 130] width 44 height 7
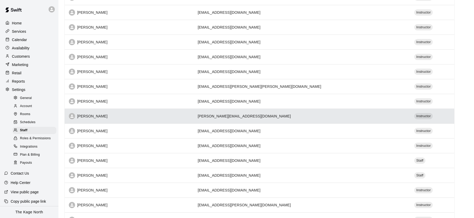
scroll to position [107, 0]
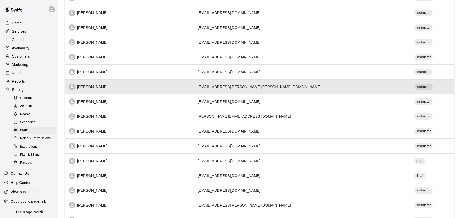
click at [127, 84] on div "Chris Boyle" at bounding box center [129, 87] width 120 height 6
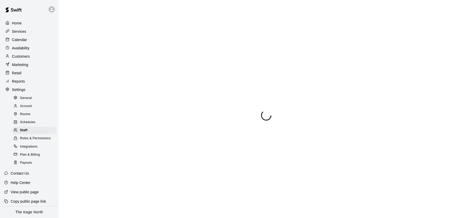
select select "**"
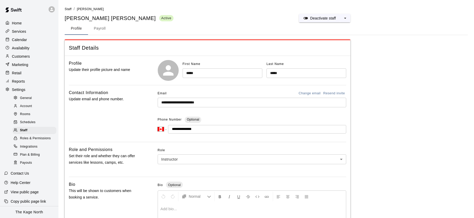
scroll to position [124, 0]
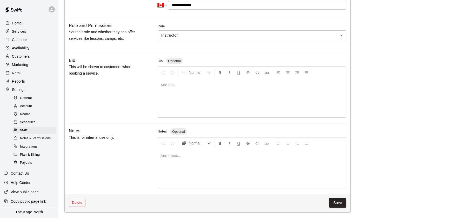
click at [53, 12] on div at bounding box center [52, 9] width 11 height 10
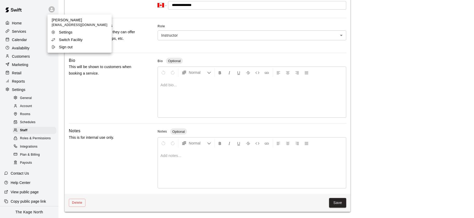
click at [74, 40] on p "Switch Facility" at bounding box center [71, 39] width 24 height 5
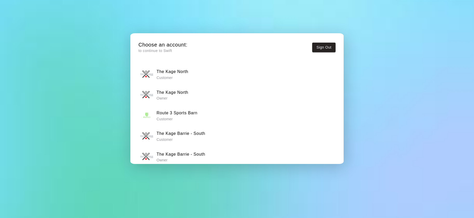
scroll to position [8, 0]
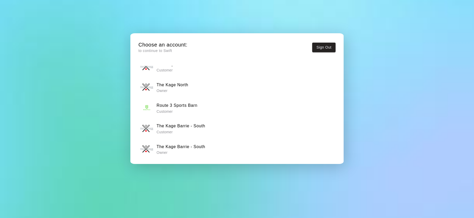
click at [190, 137] on p "Owner" at bounding box center [180, 152] width 49 height 5
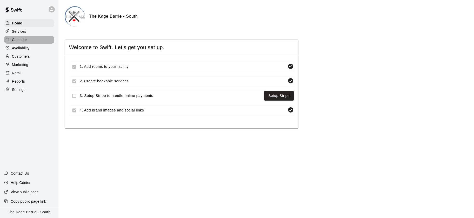
click at [28, 42] on div "Calendar" at bounding box center [29, 40] width 50 height 8
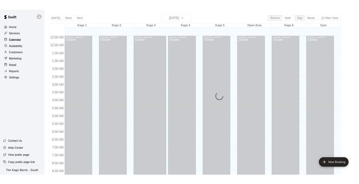
scroll to position [294, 0]
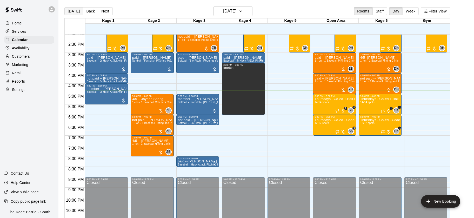
click at [77, 13] on button "[DATE]" at bounding box center [73, 11] width 19 height 8
